Goal: Information Seeking & Learning: Check status

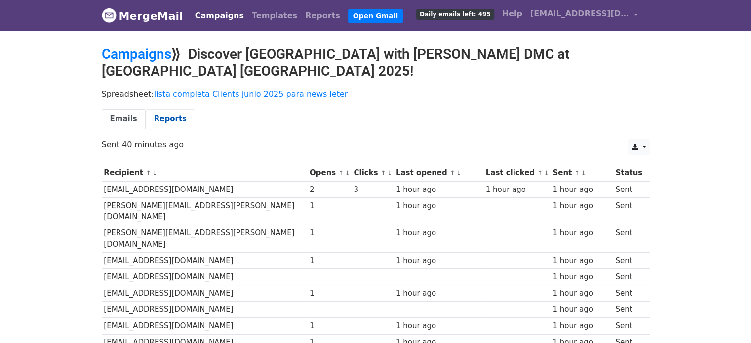
click at [168, 109] on link "Reports" at bounding box center [170, 119] width 49 height 20
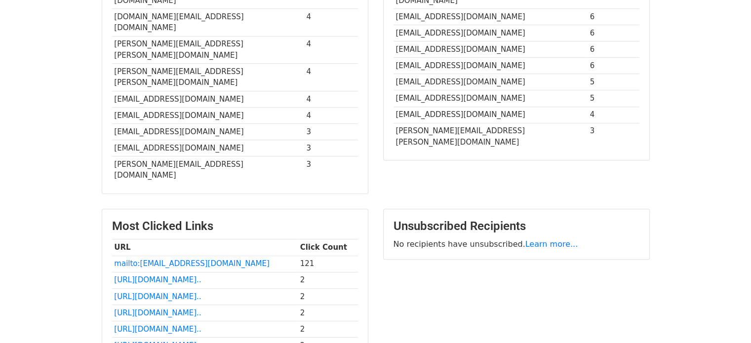
scroll to position [351, 0]
click at [184, 260] on link "mailto:info3@rixnerdmc.com" at bounding box center [192, 264] width 156 height 9
click at [464, 314] on div "Unsubscribed Recipients No recipients have unsubscribed. Learn more..." at bounding box center [516, 324] width 281 height 231
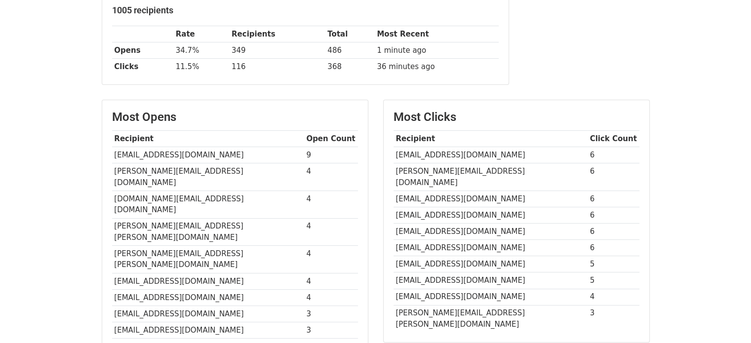
scroll to position [0, 0]
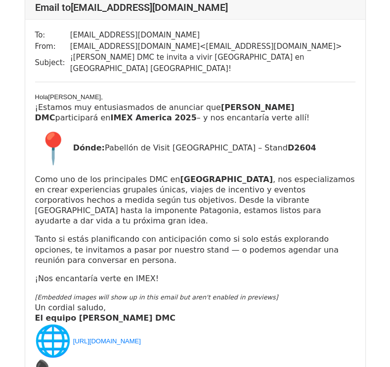
scroll to position [1242, 0]
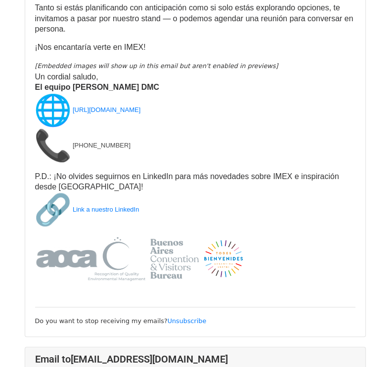
scroll to position [299, 0]
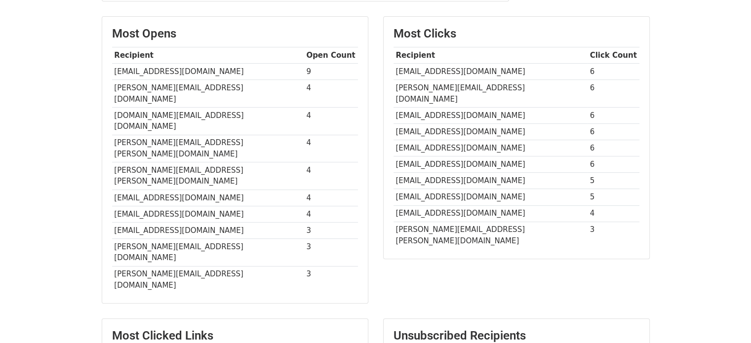
scroll to position [241, 0]
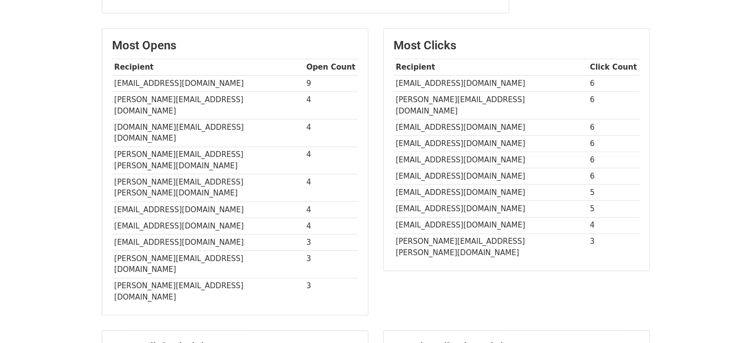
click at [428, 76] on td "[EMAIL_ADDRESS][DOMAIN_NAME]" at bounding box center [491, 84] width 194 height 16
click at [551, 76] on td "[EMAIL_ADDRESS][DOMAIN_NAME]" at bounding box center [491, 84] width 194 height 16
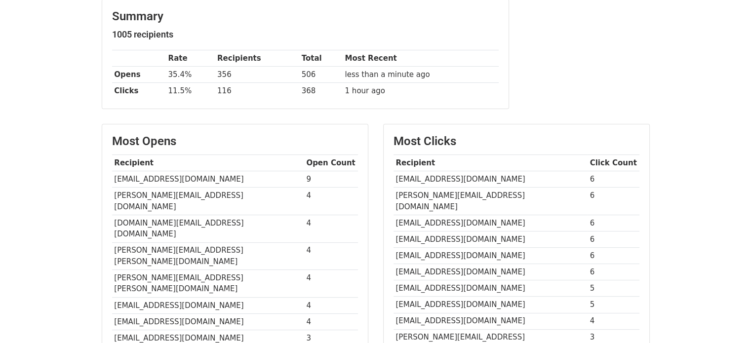
scroll to position [0, 0]
